Goal: Information Seeking & Learning: Check status

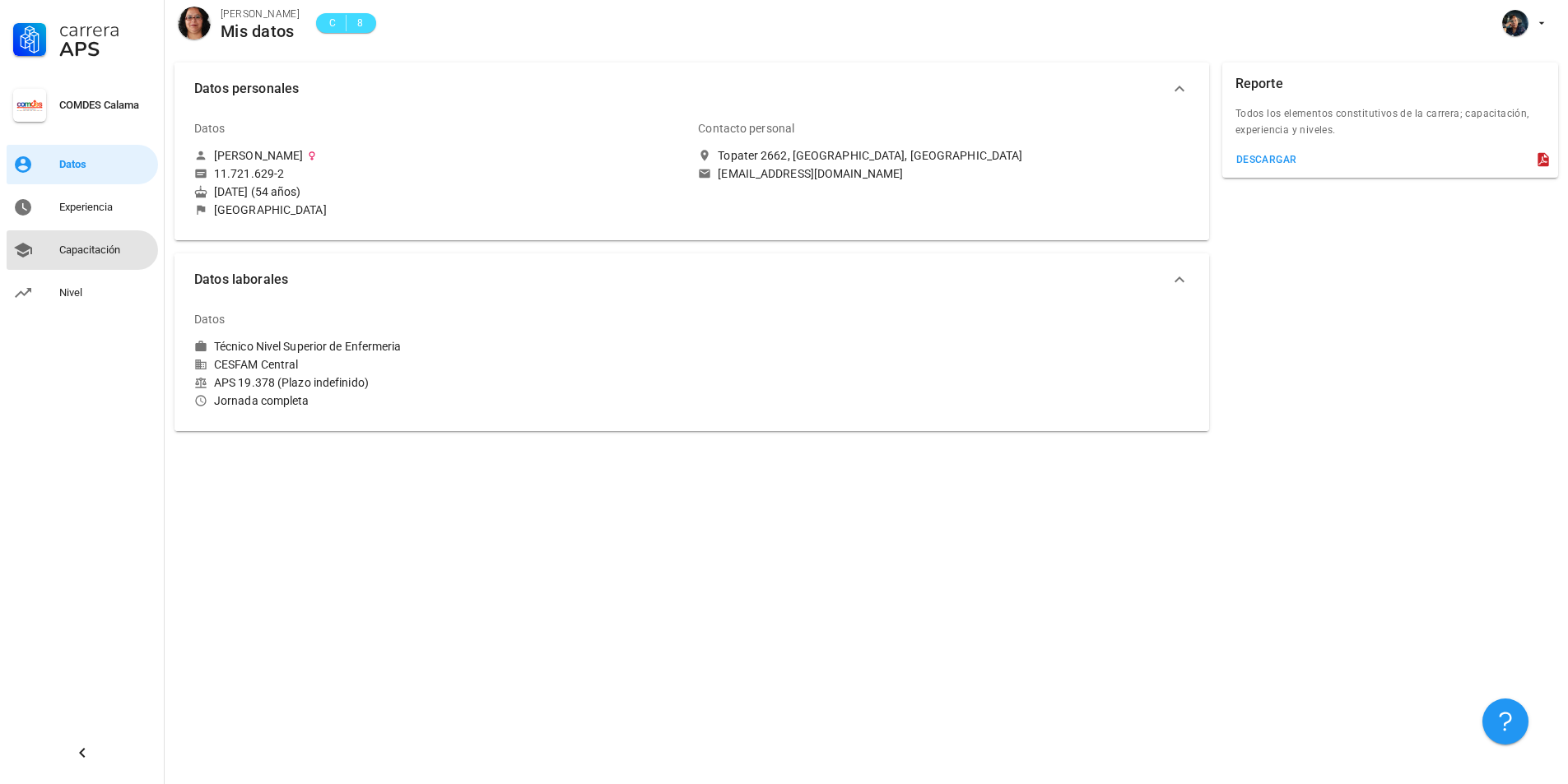
click at [75, 243] on div "Capacitación" at bounding box center [105, 251] width 92 height 27
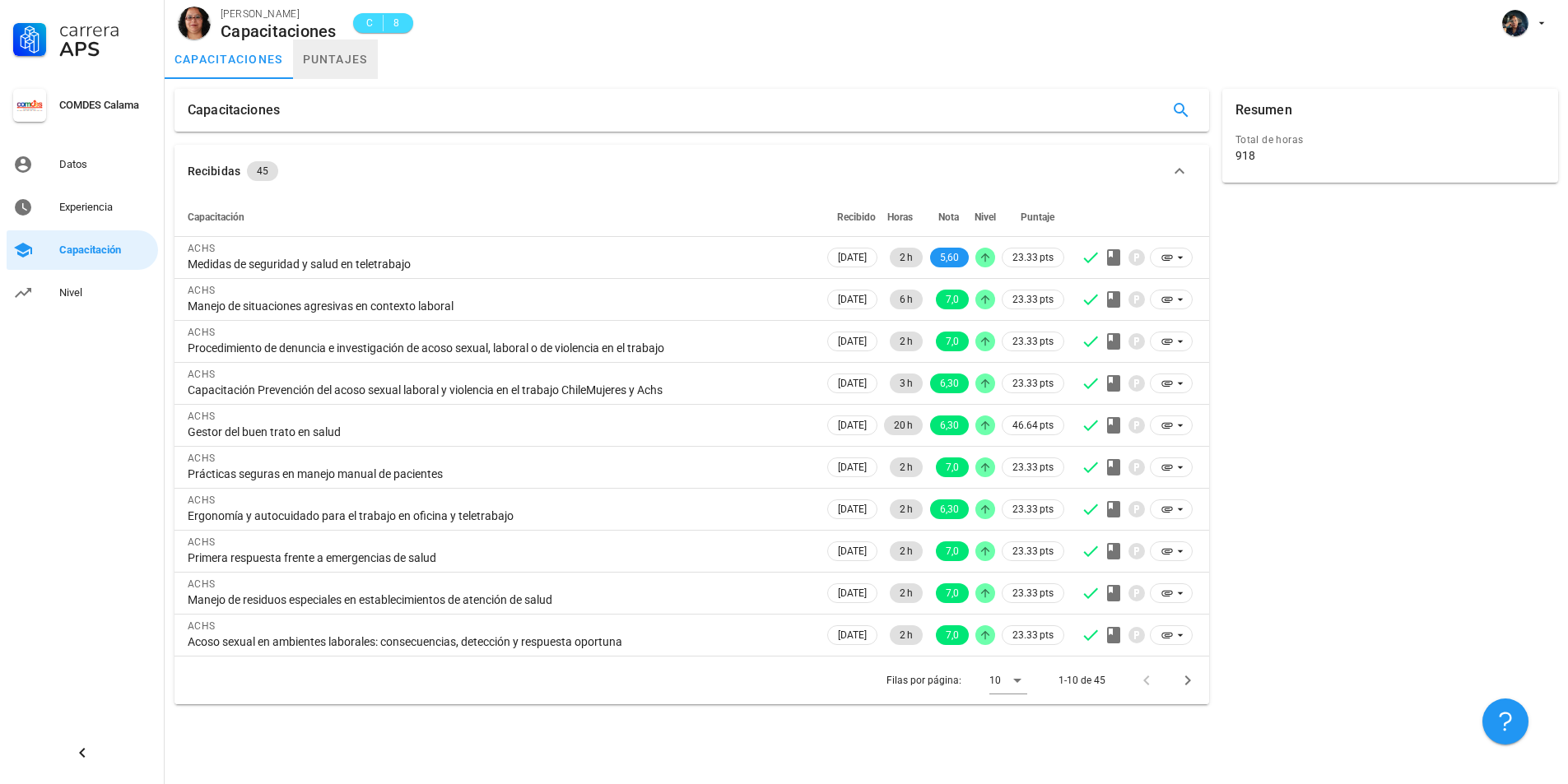
click at [344, 62] on link "puntajes" at bounding box center [336, 58] width 85 height 39
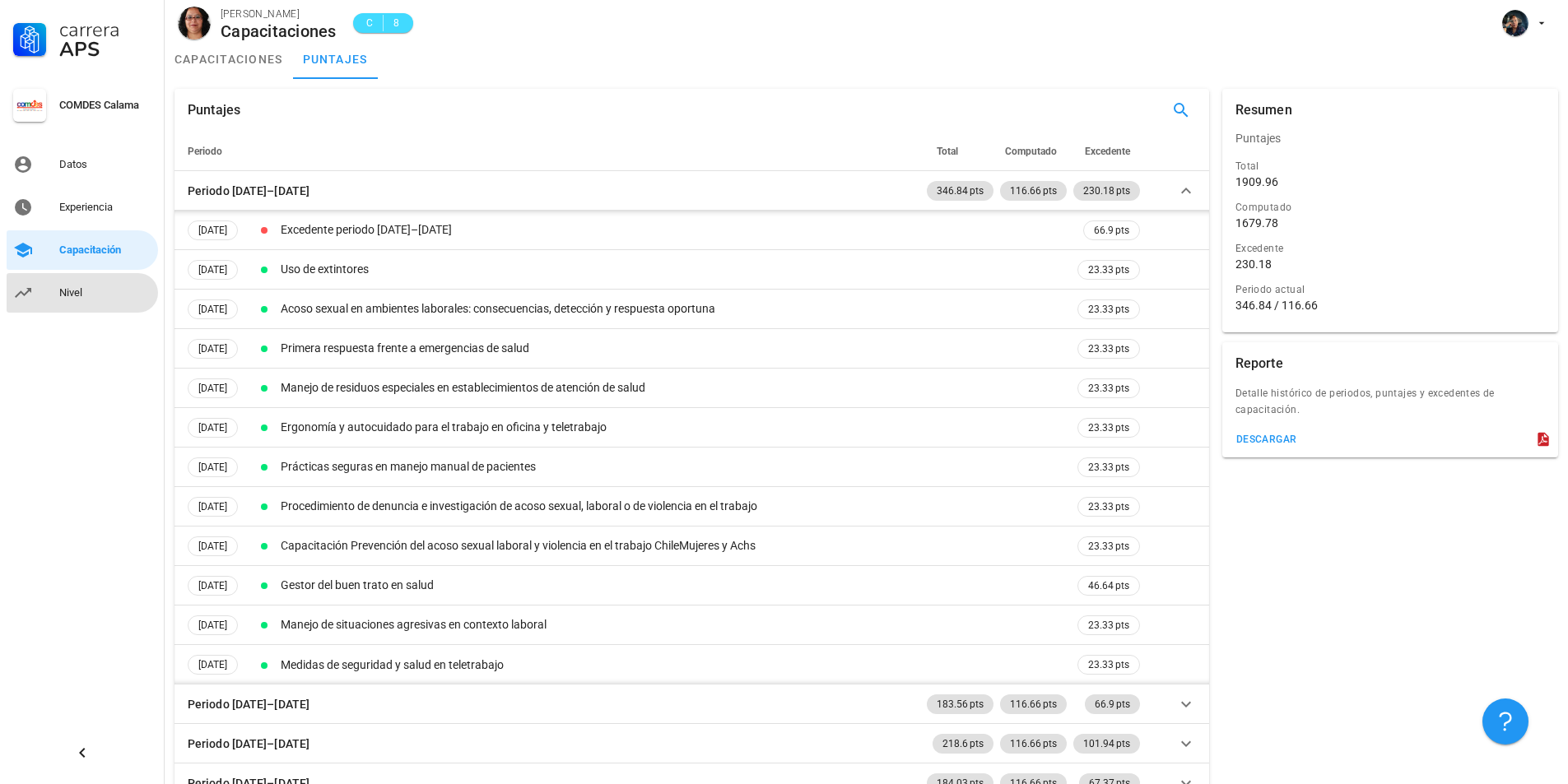
click at [76, 286] on div "Nivel" at bounding box center [105, 293] width 92 height 13
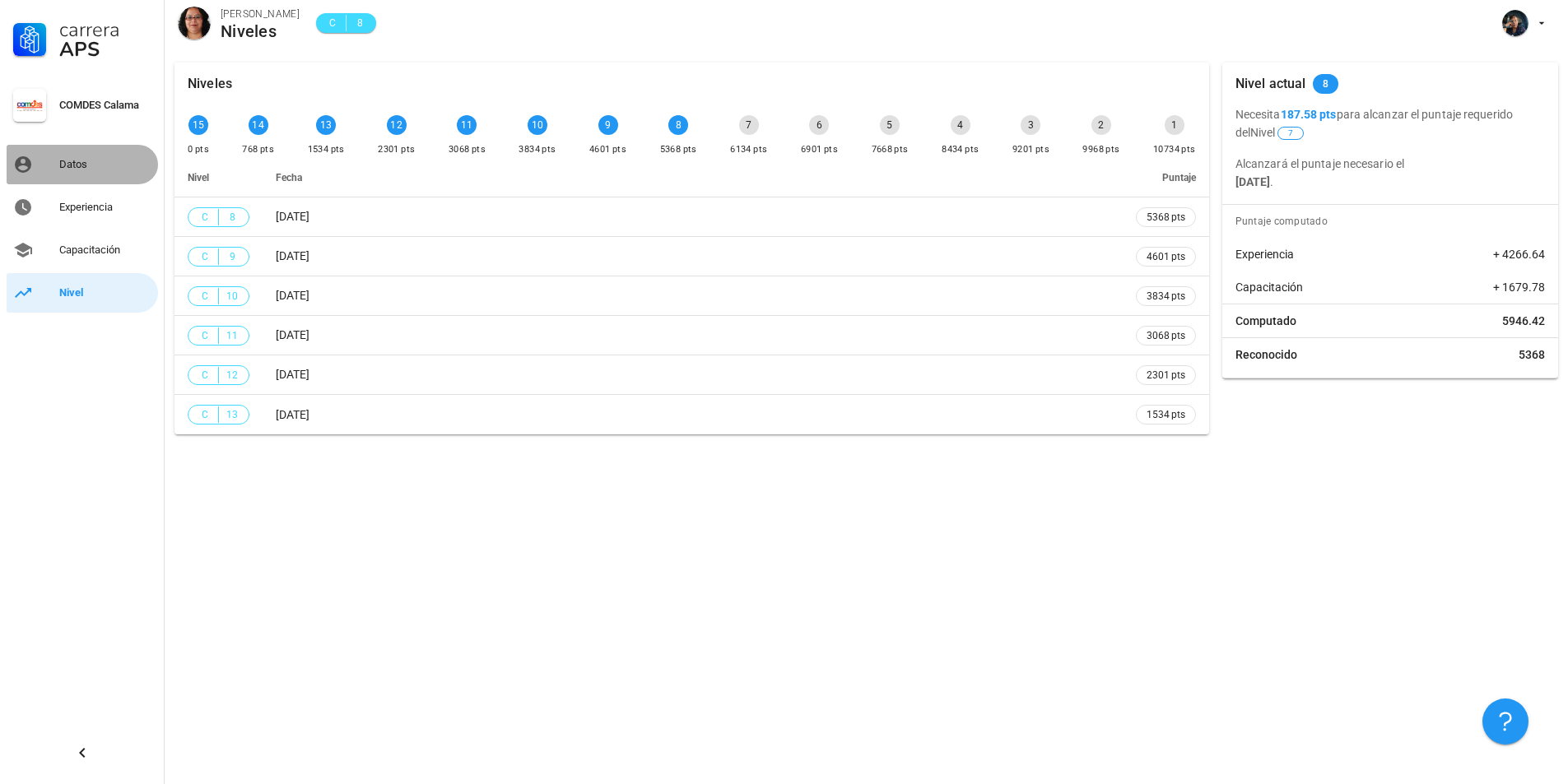
click at [95, 162] on div "Datos" at bounding box center [105, 165] width 92 height 13
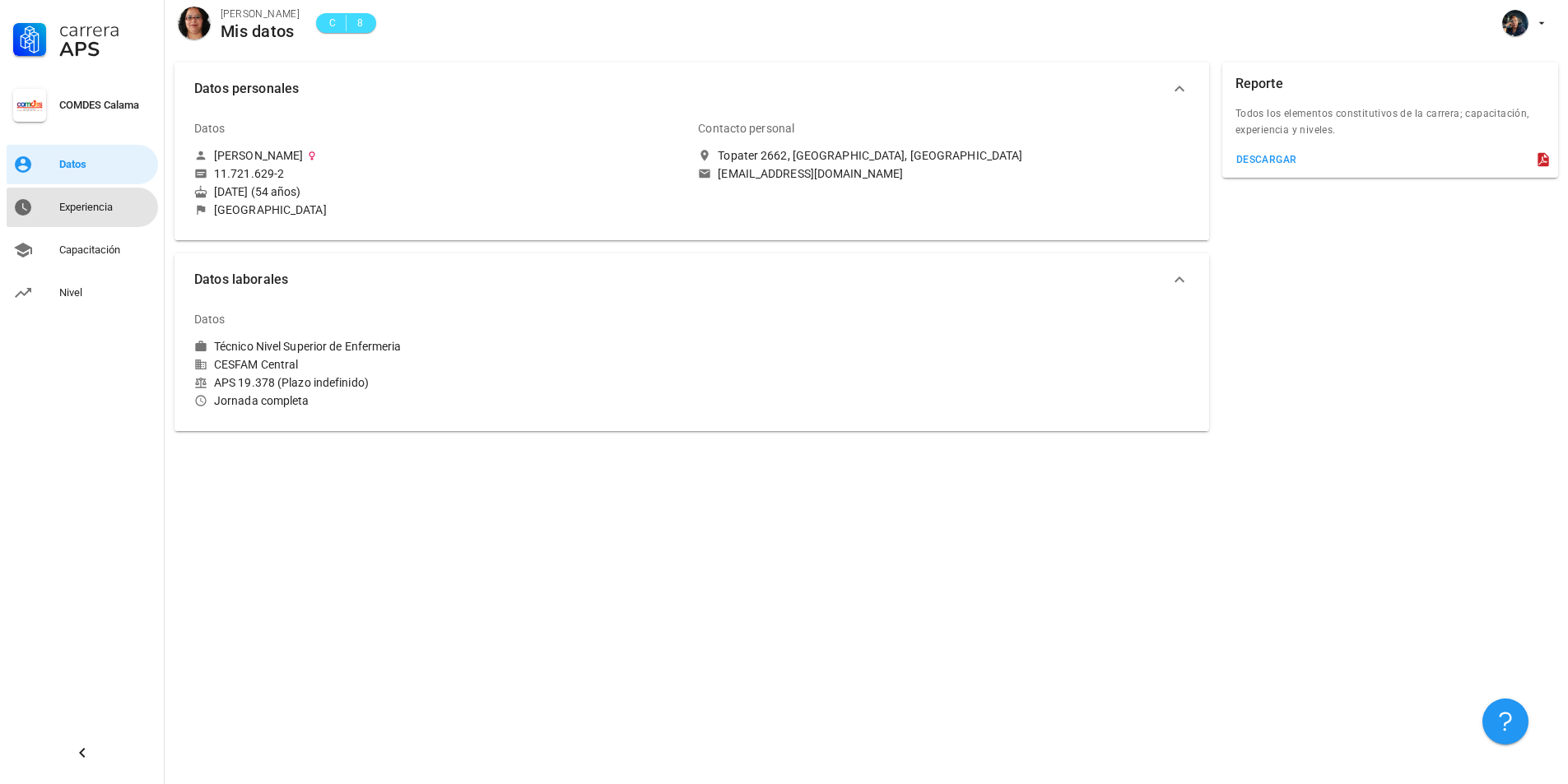
click at [96, 200] on div "Experiencia" at bounding box center [105, 207] width 92 height 27
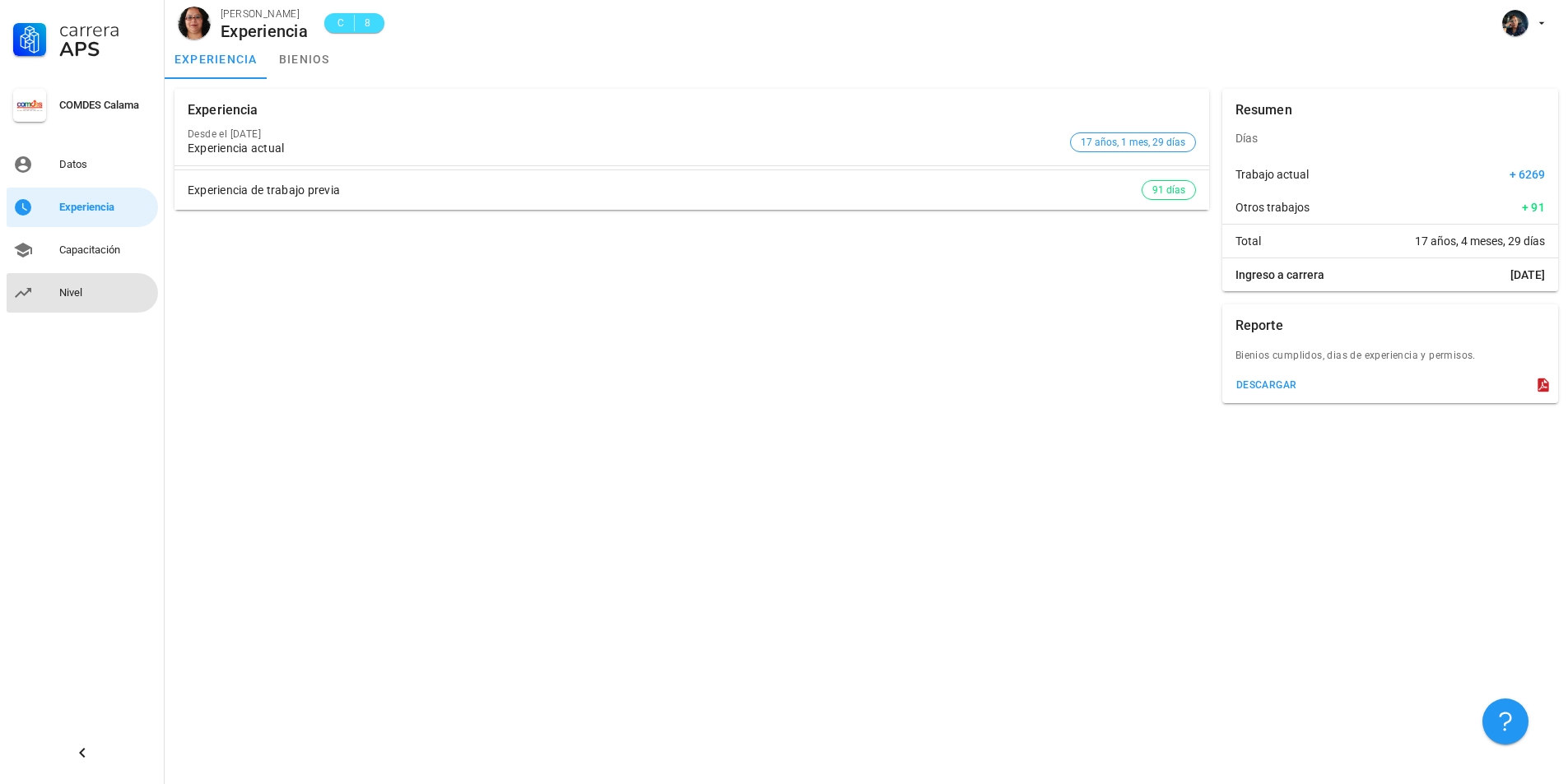
click at [76, 286] on div "Nivel" at bounding box center [105, 293] width 92 height 13
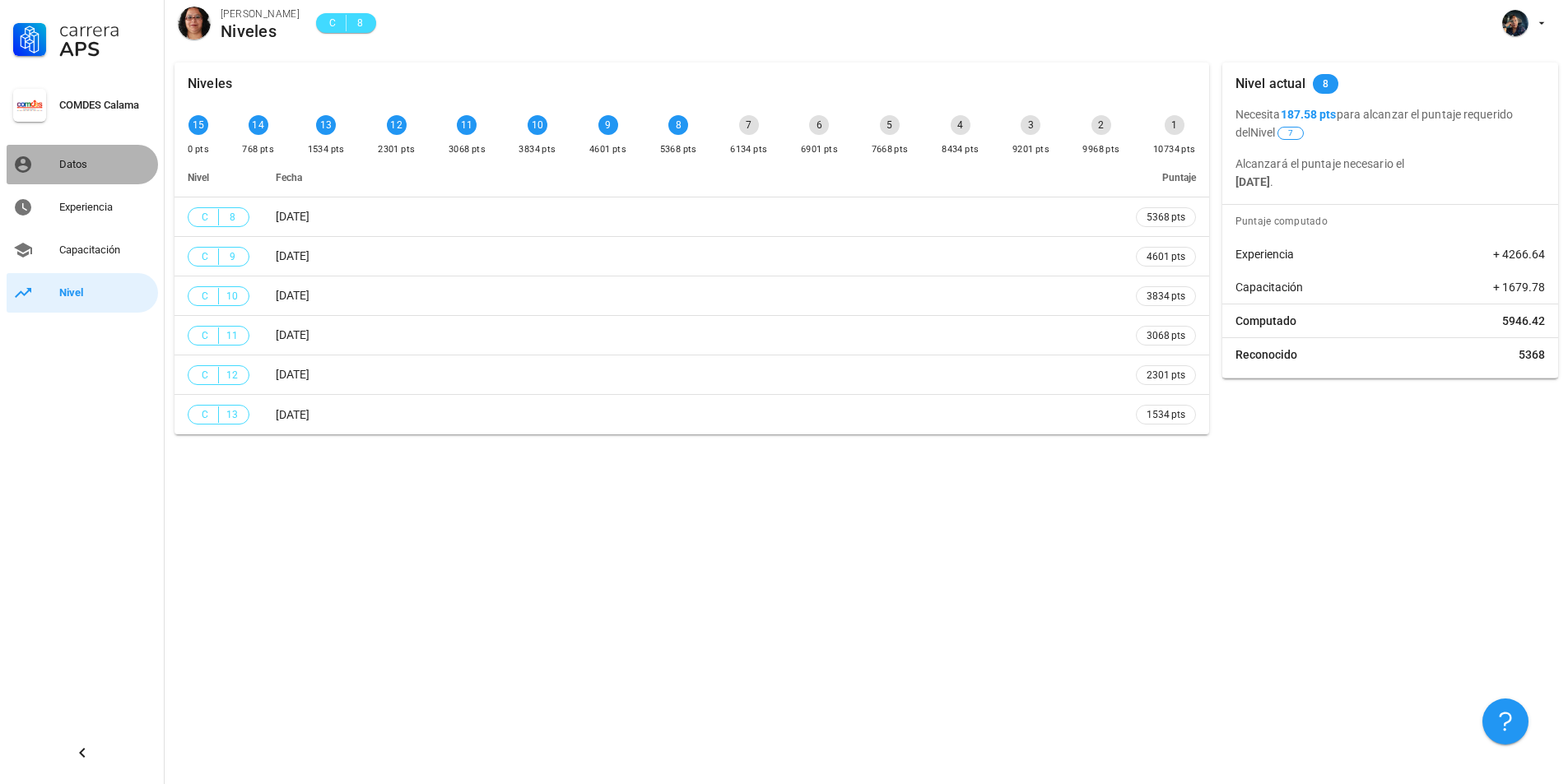
click at [91, 165] on div "Datos" at bounding box center [105, 165] width 92 height 13
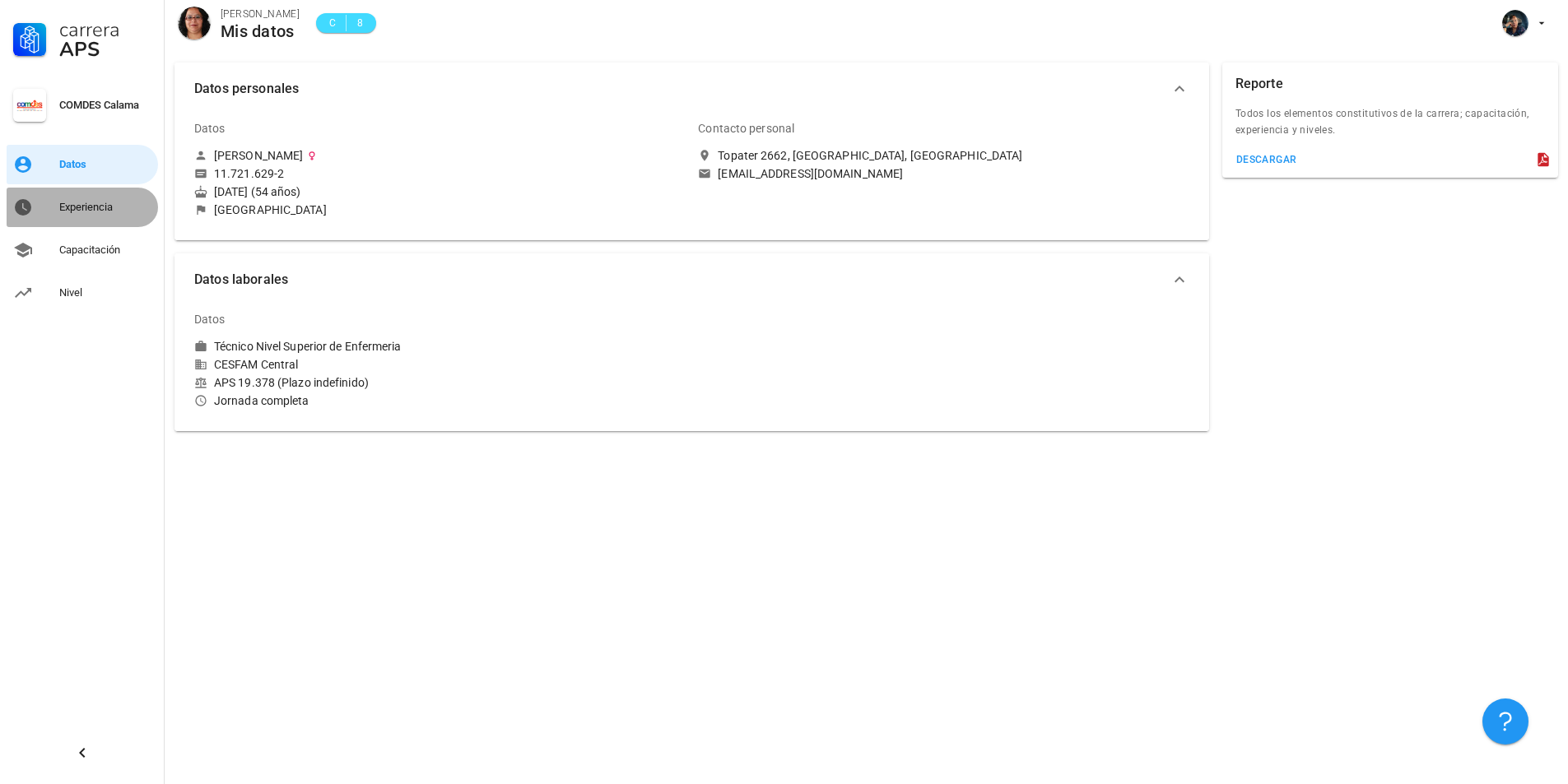
click at [121, 210] on div "Experiencia" at bounding box center [105, 207] width 92 height 13
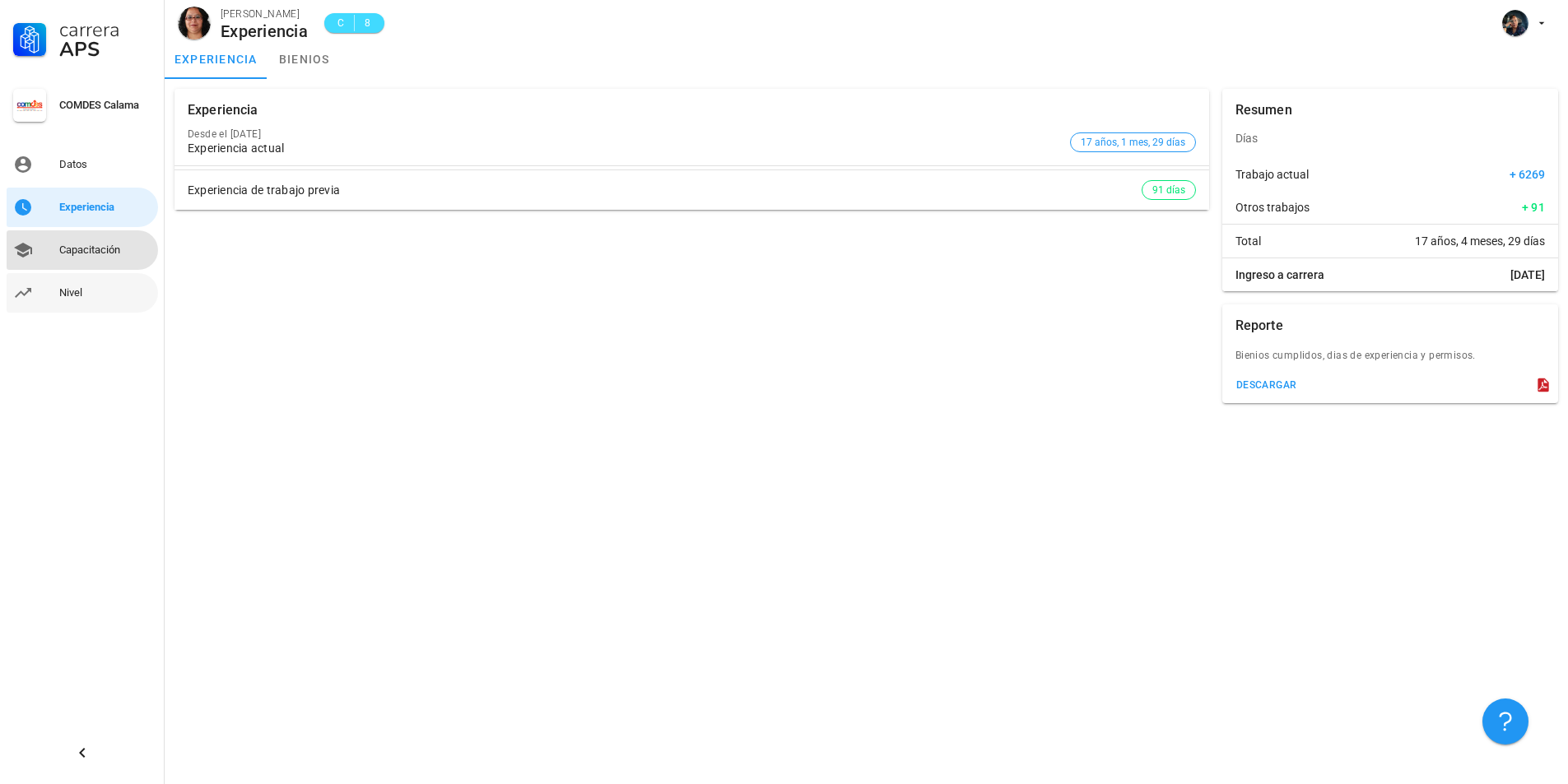
click at [91, 249] on div "Capacitación" at bounding box center [105, 251] width 92 height 13
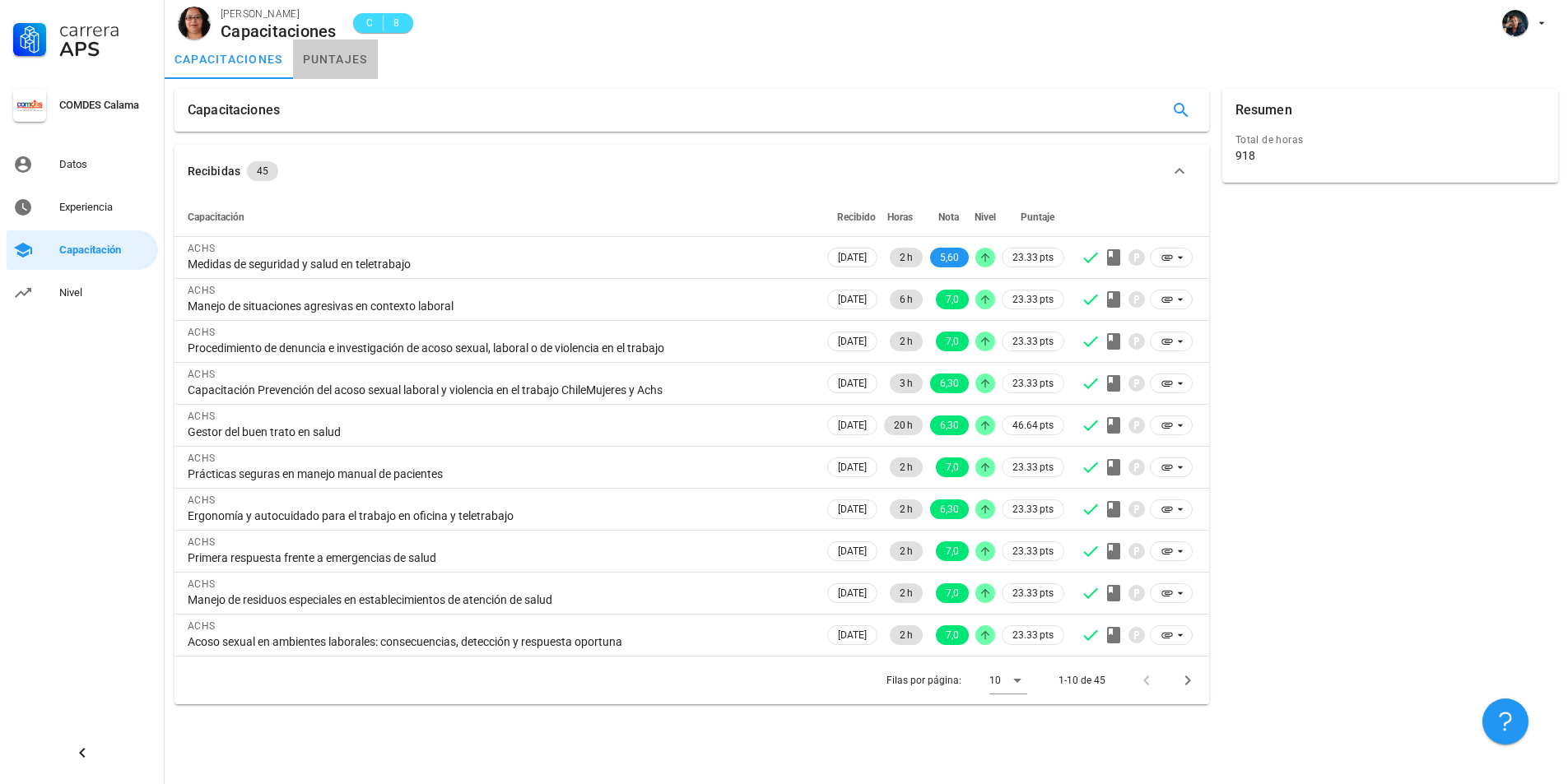
click at [353, 48] on link "puntajes" at bounding box center [336, 58] width 85 height 39
